Goal: Information Seeking & Learning: Learn about a topic

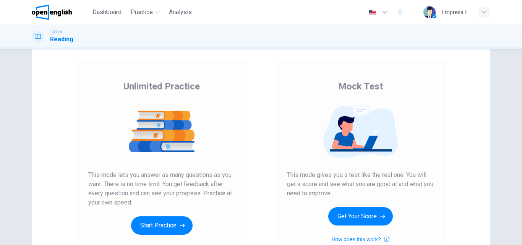
scroll to position [76, 0]
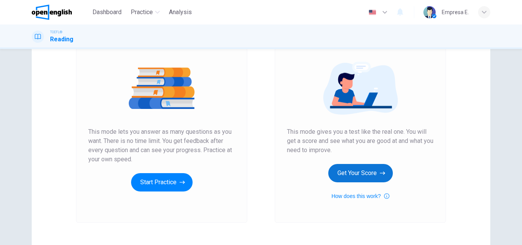
click at [362, 171] on button "Get Your Score" at bounding box center [360, 173] width 65 height 18
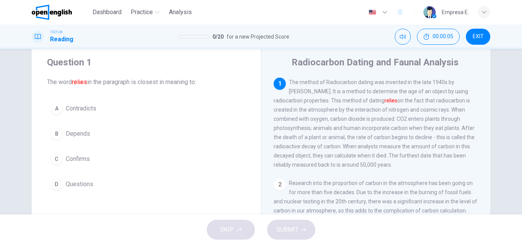
scroll to position [0, 0]
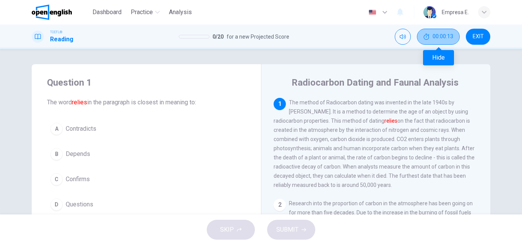
click at [431, 36] on button "00:00:13" at bounding box center [438, 37] width 43 height 16
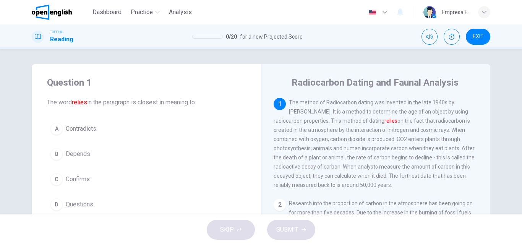
click at [297, 62] on div "Question 1 The word relies in the paragraph is closest in meaning to: A Contrad…" at bounding box center [261, 131] width 522 height 165
click at [70, 183] on span "Confirms" at bounding box center [78, 179] width 24 height 9
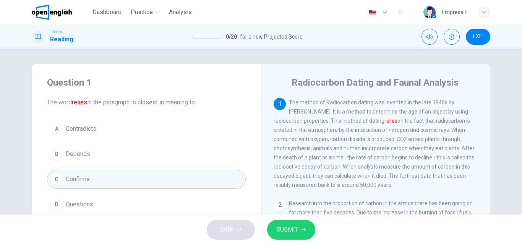
click at [299, 233] on button "SUBMIT" at bounding box center [291, 230] width 48 height 20
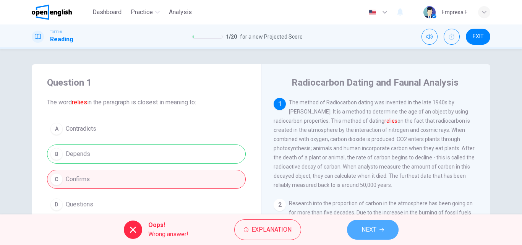
click at [351, 228] on button "NEXT" at bounding box center [373, 230] width 52 height 20
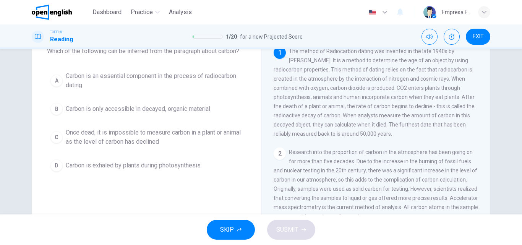
scroll to position [38, 0]
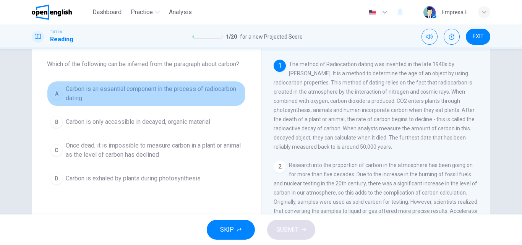
click at [226, 93] on span "Carbon is an essential component in the process of radiocarbon dating" at bounding box center [154, 93] width 177 height 18
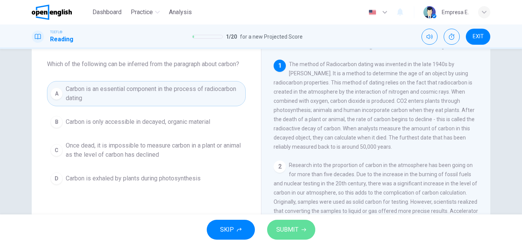
click at [292, 240] on div "SKIP SUBMIT" at bounding box center [261, 229] width 522 height 31
click at [297, 229] on span "SUBMIT" at bounding box center [287, 229] width 22 height 11
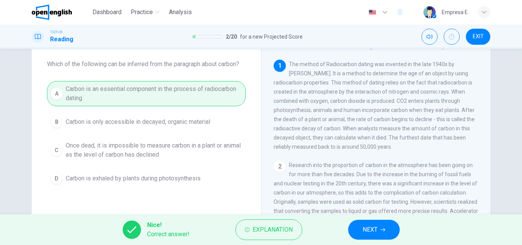
click at [358, 227] on button "NEXT" at bounding box center [374, 230] width 52 height 20
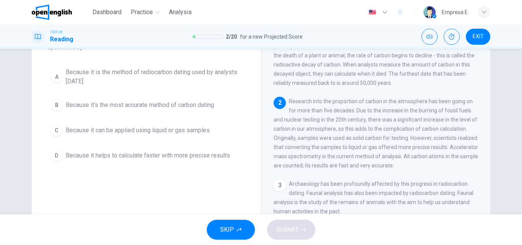
scroll to position [76, 0]
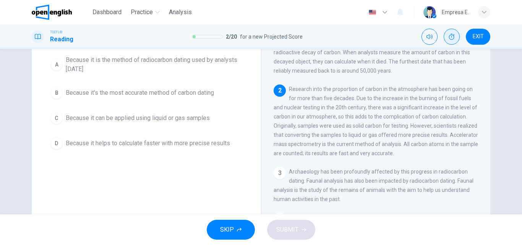
click at [453, 34] on icon "Show" at bounding box center [452, 37] width 6 height 6
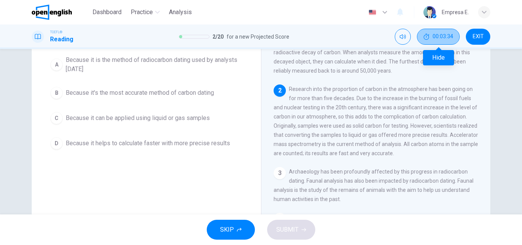
click at [445, 39] on span "00:03:34" at bounding box center [443, 37] width 21 height 6
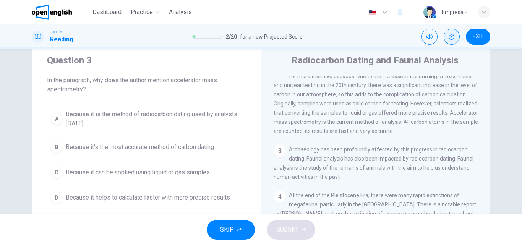
scroll to position [38, 0]
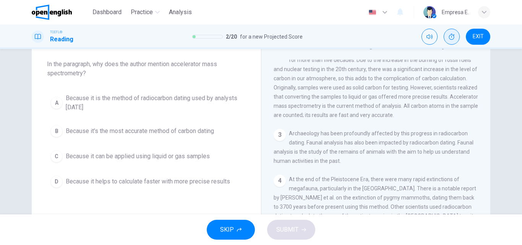
click at [128, 180] on span "Because it helps to calculate faster with more precise results" at bounding box center [148, 181] width 164 height 9
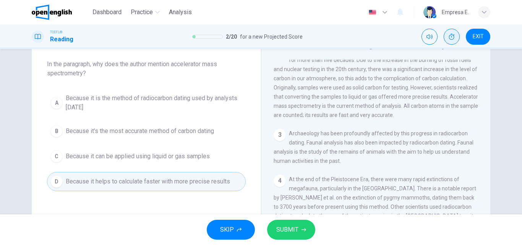
click at [282, 219] on div "SKIP SUBMIT" at bounding box center [261, 229] width 522 height 31
click at [283, 225] on span "SUBMIT" at bounding box center [287, 229] width 22 height 11
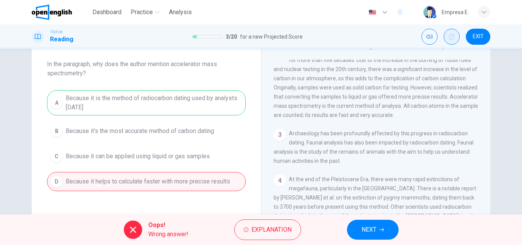
click at [212, 93] on div "A Because it is the method of radiocarbon dating used by analysts [DATE] B Beca…" at bounding box center [146, 140] width 199 height 101
click at [264, 229] on span "Explanation" at bounding box center [271, 229] width 40 height 11
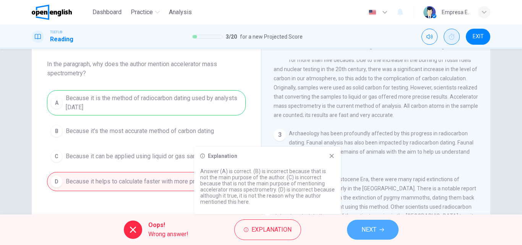
click at [383, 232] on icon "button" at bounding box center [381, 229] width 5 height 5
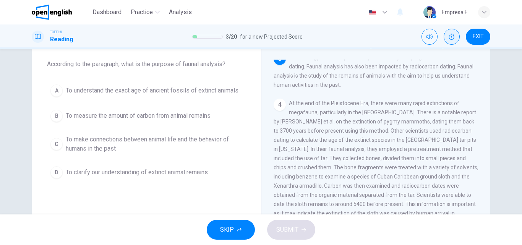
click at [209, 139] on span "To make connections between animal life and the behavior of humans in the past" at bounding box center [154, 144] width 177 height 18
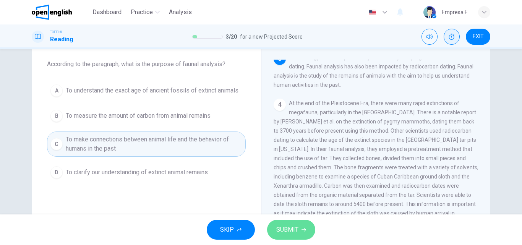
click at [293, 226] on span "SUBMIT" at bounding box center [287, 229] width 22 height 11
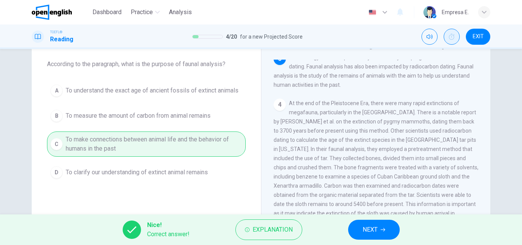
drag, startPoint x: 367, startPoint y: 231, endPoint x: 360, endPoint y: 222, distance: 10.9
click at [367, 231] on span "NEXT" at bounding box center [370, 229] width 15 height 11
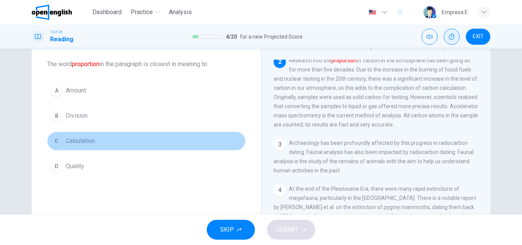
click at [84, 142] on span "Calculation" at bounding box center [80, 140] width 29 height 9
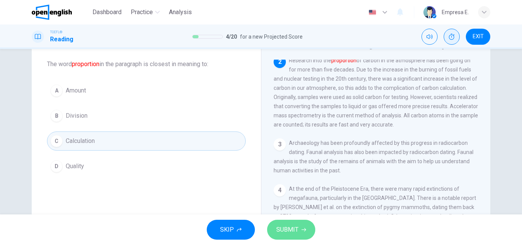
click at [295, 233] on span "SUBMIT" at bounding box center [287, 229] width 22 height 11
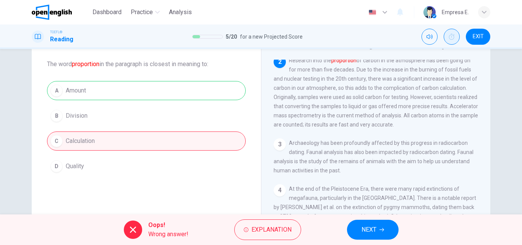
click at [383, 228] on icon "button" at bounding box center [381, 229] width 5 height 5
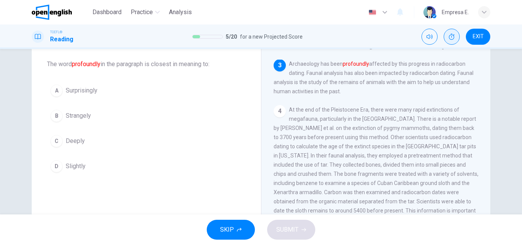
scroll to position [190, 0]
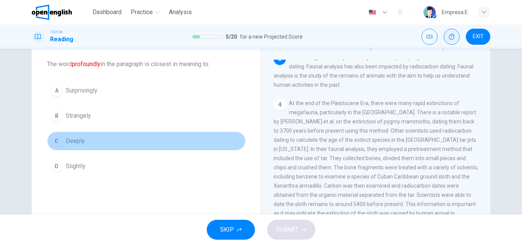
click at [72, 143] on span "Deeply" at bounding box center [75, 140] width 19 height 9
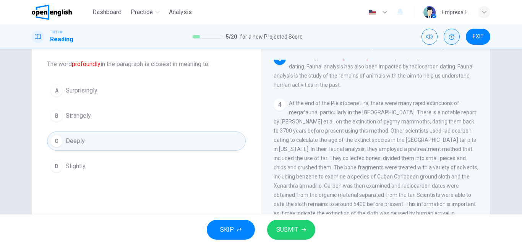
click at [293, 227] on span "SUBMIT" at bounding box center [287, 229] width 22 height 11
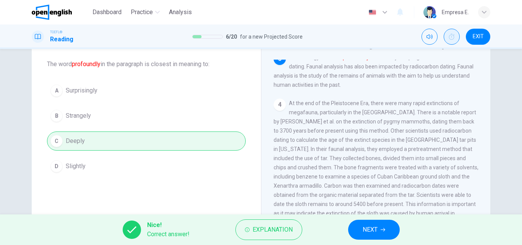
click at [376, 230] on span "NEXT" at bounding box center [370, 229] width 15 height 11
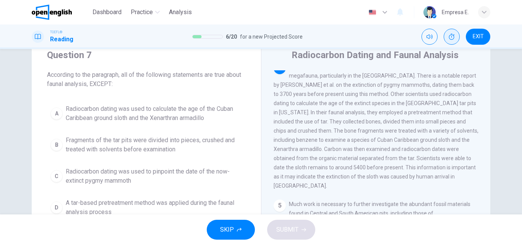
scroll to position [38, 0]
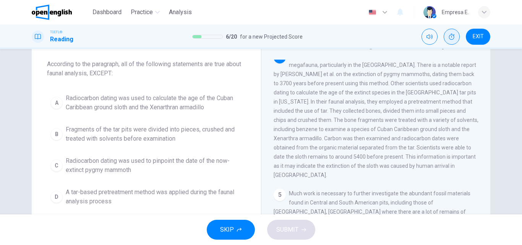
click at [170, 107] on span "Radiocarbon dating was used to calculate the age of the Cuban Caribbean ground …" at bounding box center [154, 103] width 177 height 18
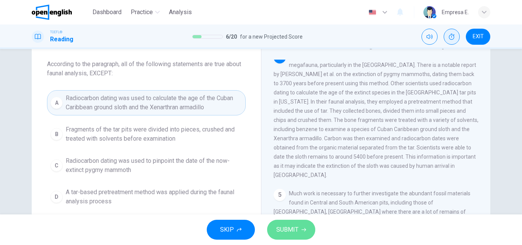
click at [302, 234] on button "SUBMIT" at bounding box center [291, 230] width 48 height 20
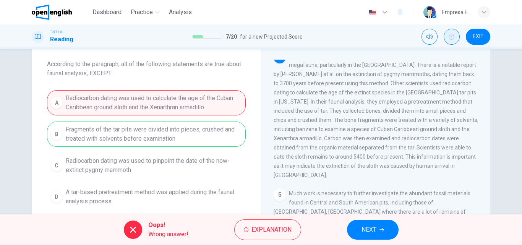
click at [354, 226] on button "NEXT" at bounding box center [373, 230] width 52 height 20
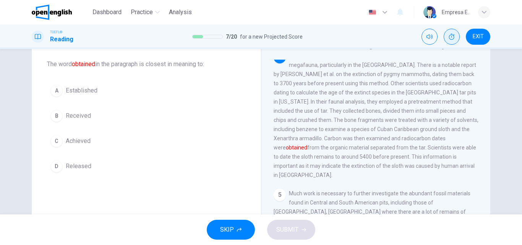
drag, startPoint x: 49, startPoint y: 62, endPoint x: 60, endPoint y: 64, distance: 10.9
click at [57, 64] on div "Question 8 The word obtained in the paragraph is closest in meaning to: A Estab…" at bounding box center [146, 107] width 229 height 162
drag, startPoint x: 60, startPoint y: 64, endPoint x: 178, endPoint y: 84, distance: 120.1
click at [143, 78] on div "Question 8 The word obtained in the paragraph is closest in meaning to: A Estab…" at bounding box center [146, 107] width 229 height 162
drag, startPoint x: 221, startPoint y: 68, endPoint x: 156, endPoint y: 68, distance: 65.3
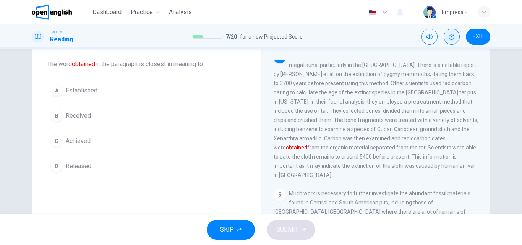
click at [156, 68] on span "The word obtained in the paragraph is closest in meaning to:" at bounding box center [146, 64] width 199 height 9
click at [71, 169] on span "Released" at bounding box center [79, 166] width 26 height 9
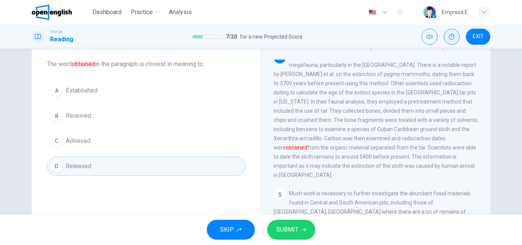
click at [312, 240] on div "SKIP SUBMIT" at bounding box center [261, 229] width 522 height 31
click at [298, 233] on button "SUBMIT" at bounding box center [291, 230] width 48 height 20
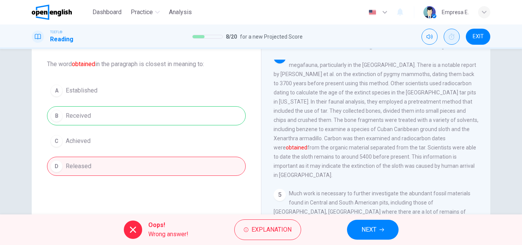
click at [367, 227] on span "NEXT" at bounding box center [368, 229] width 15 height 11
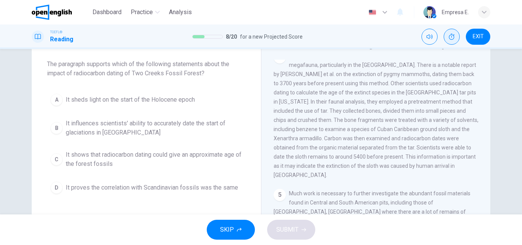
scroll to position [342, 0]
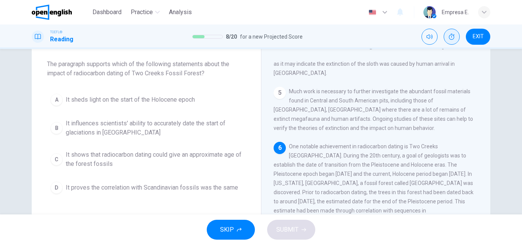
click at [367, 227] on div "SKIP SUBMIT" at bounding box center [261, 229] width 522 height 31
click at [318, 169] on span "One notable achievement in radiocarbon dating is Two Creeks [GEOGRAPHIC_DATA]. …" at bounding box center [376, 205] width 204 height 125
click at [220, 148] on button "C It shows that radiocarbon dating could give an approximate age of the forest …" at bounding box center [146, 159] width 199 height 25
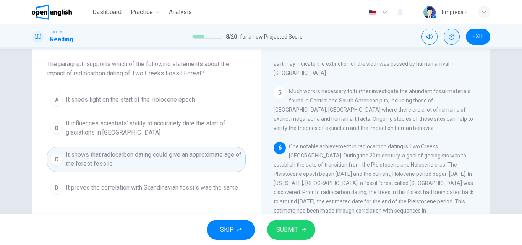
click at [202, 157] on span "It shows that radiocarbon dating could give an approximate age of the forest fo…" at bounding box center [154, 159] width 177 height 18
click at [483, 35] on span "EXIT" at bounding box center [478, 37] width 11 height 6
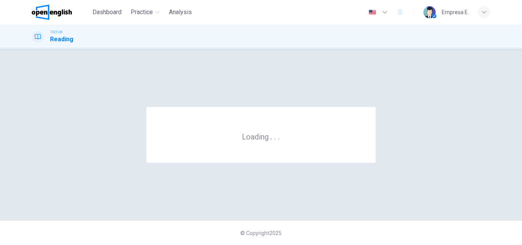
scroll to position [0, 0]
